Goal: Navigation & Orientation: Find specific page/section

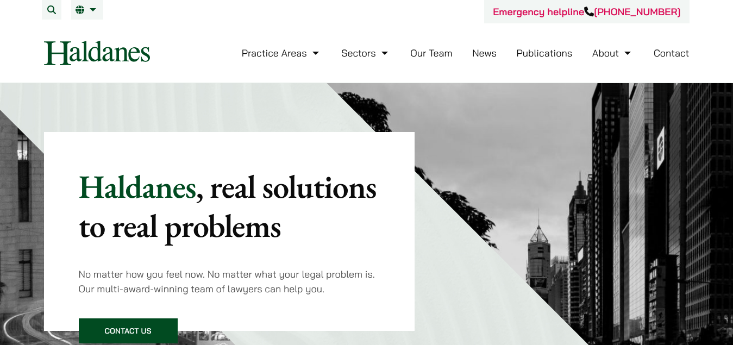
click at [0, 0] on button "Open menu" at bounding box center [0, 0] width 0 height 0
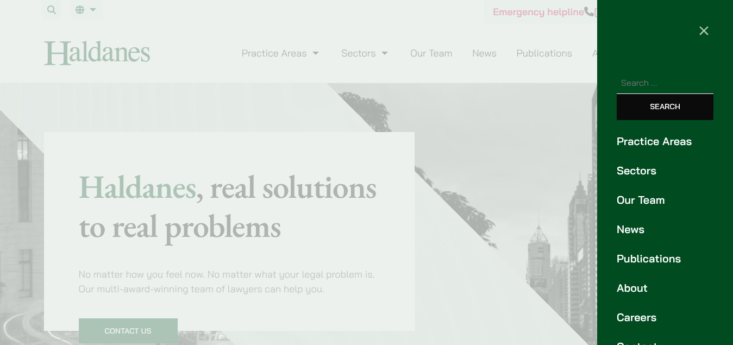
click at [650, 208] on link "Our Team" at bounding box center [665, 200] width 97 height 16
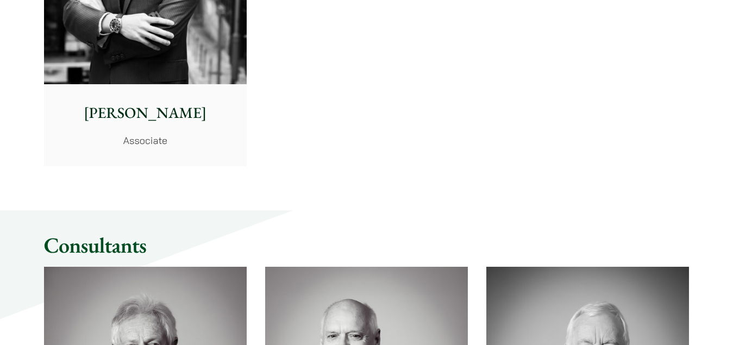
scroll to position [4783, 0]
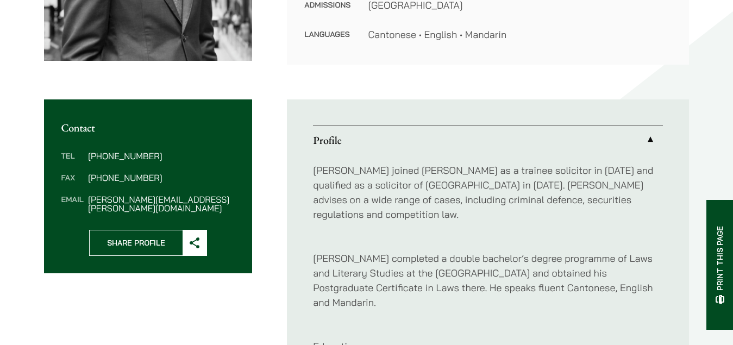
scroll to position [272, 0]
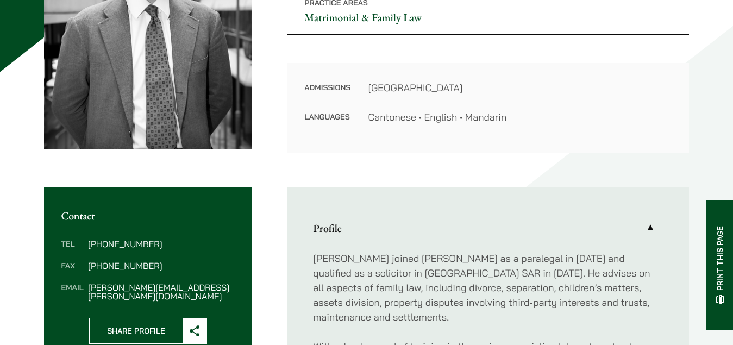
scroll to position [326, 0]
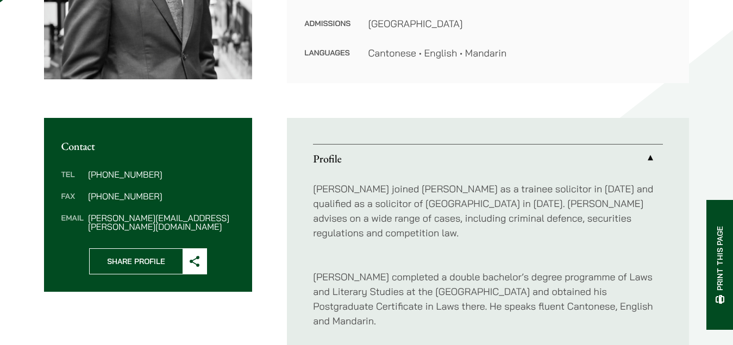
scroll to position [326, 0]
